Goal: Transaction & Acquisition: Download file/media

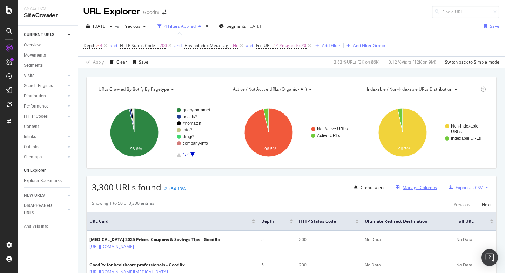
click at [421, 188] on div "Manage Columns" at bounding box center [420, 187] width 34 height 6
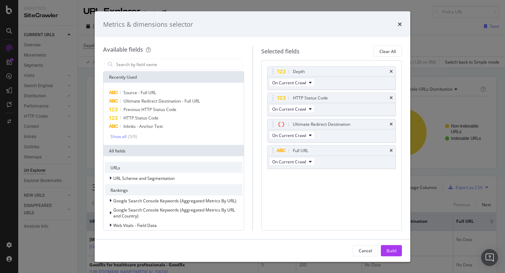
click at [421, 28] on div "Metrics & dimensions selector Available fields Recently Used Source - Full URL …" at bounding box center [252, 136] width 505 height 273
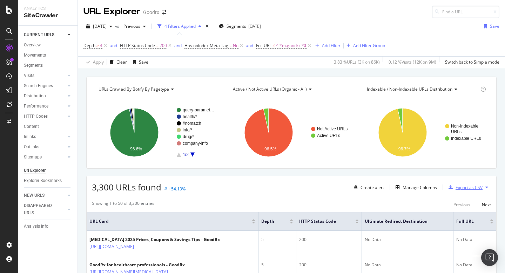
click at [464, 188] on div "Export as CSV" at bounding box center [469, 187] width 27 height 6
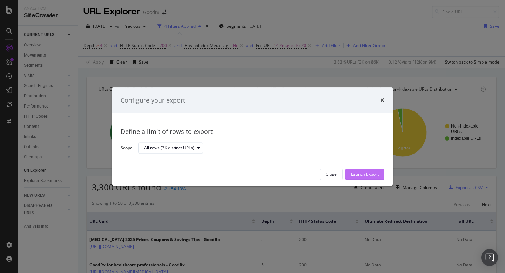
click at [365, 175] on div "Launch Export" at bounding box center [365, 174] width 28 height 6
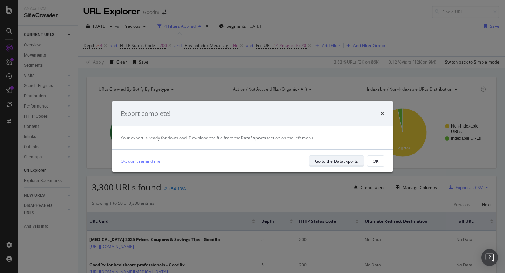
click at [316, 161] on div "Go to the DataExports" at bounding box center [336, 161] width 43 height 6
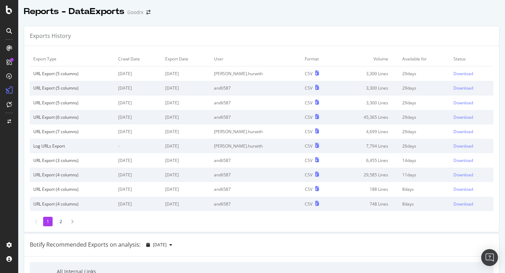
click at [312, 40] on div "Exports History" at bounding box center [261, 36] width 475 height 20
click at [454, 74] on div "Download" at bounding box center [464, 74] width 20 height 6
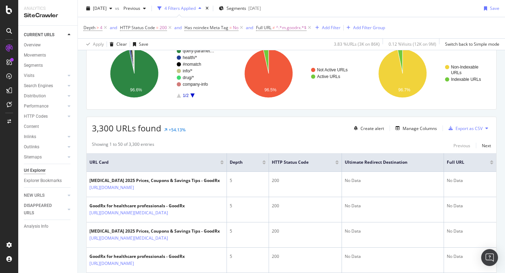
scroll to position [59, 0]
click at [434, 162] on icon at bounding box center [434, 161] width 5 height 5
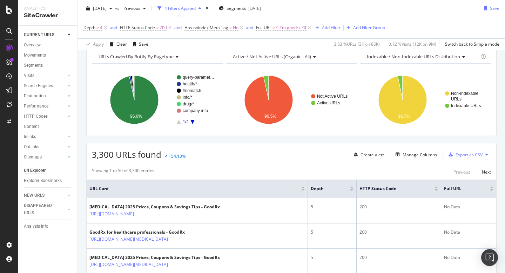
scroll to position [59, 0]
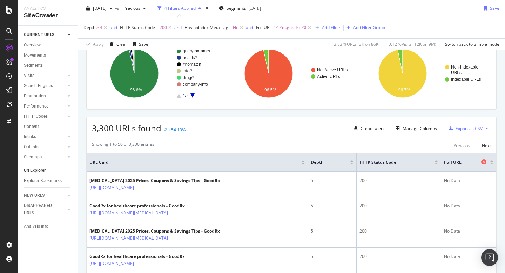
click at [481, 163] on icon at bounding box center [483, 161] width 5 height 5
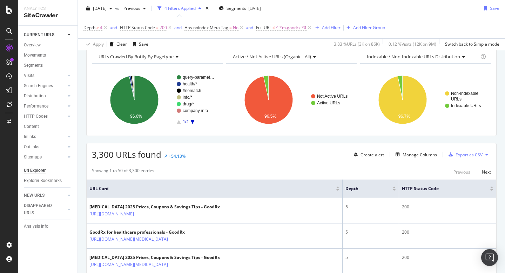
scroll to position [59, 0]
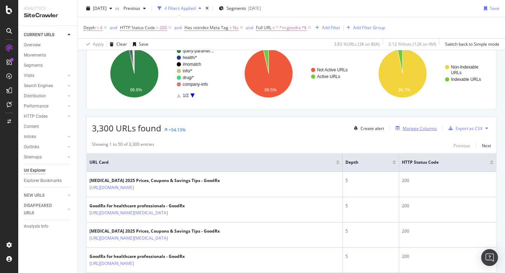
click at [425, 128] on div "Manage Columns" at bounding box center [420, 128] width 34 height 6
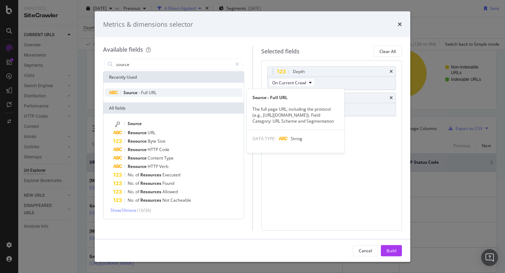
type input "source"
click at [149, 94] on span "URL" at bounding box center [153, 92] width 8 height 6
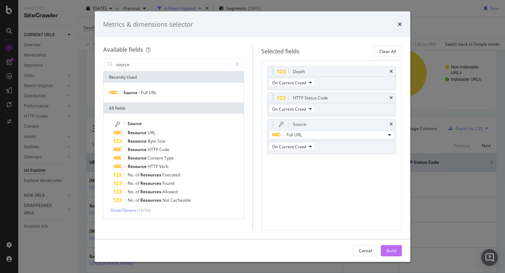
click at [395, 247] on div "Build" at bounding box center [392, 250] width 10 height 11
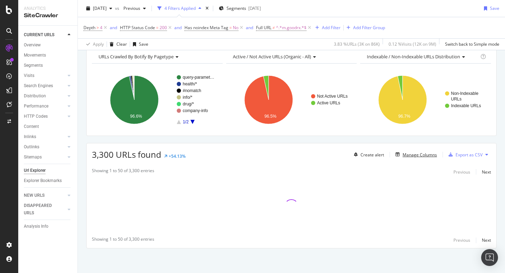
scroll to position [33, 0]
click at [315, 146] on div "3,300 URLs found +54.13% Create alert Manage Columns Export as CSV" at bounding box center [292, 151] width 410 height 17
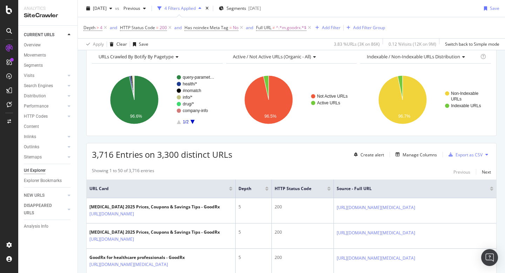
click at [312, 158] on div "3,716 Entries on 3,300 distinct URLs Create alert Manage Columns Export as CSV" at bounding box center [292, 151] width 410 height 17
click at [465, 154] on div "Export as CSV" at bounding box center [469, 155] width 27 height 6
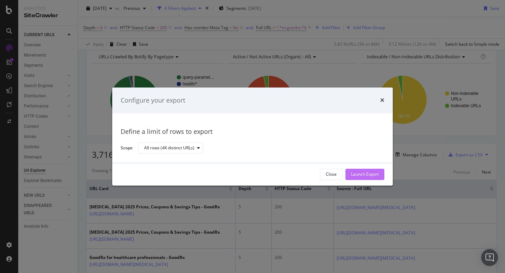
click at [368, 174] on div "Launch Export" at bounding box center [365, 174] width 28 height 6
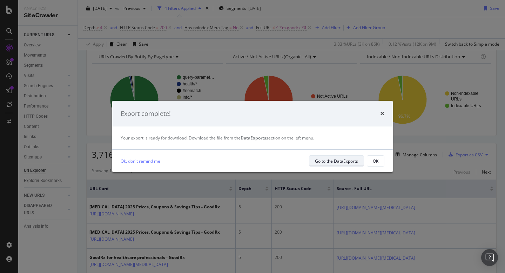
click at [342, 160] on div "Go to the DataExports" at bounding box center [336, 161] width 43 height 6
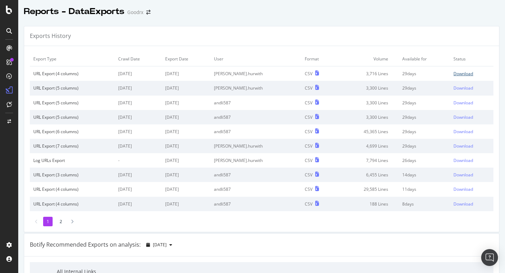
click at [454, 72] on div "Download" at bounding box center [464, 74] width 20 height 6
